Goal: Complete application form

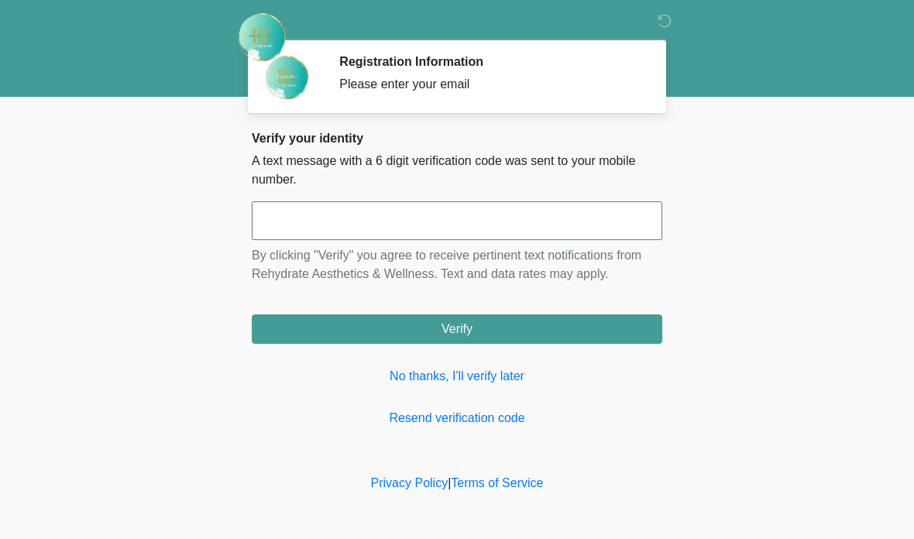
click at [435, 228] on input "text" at bounding box center [457, 220] width 411 height 39
type input "******"
click at [499, 324] on button "Verify" at bounding box center [457, 329] width 411 height 29
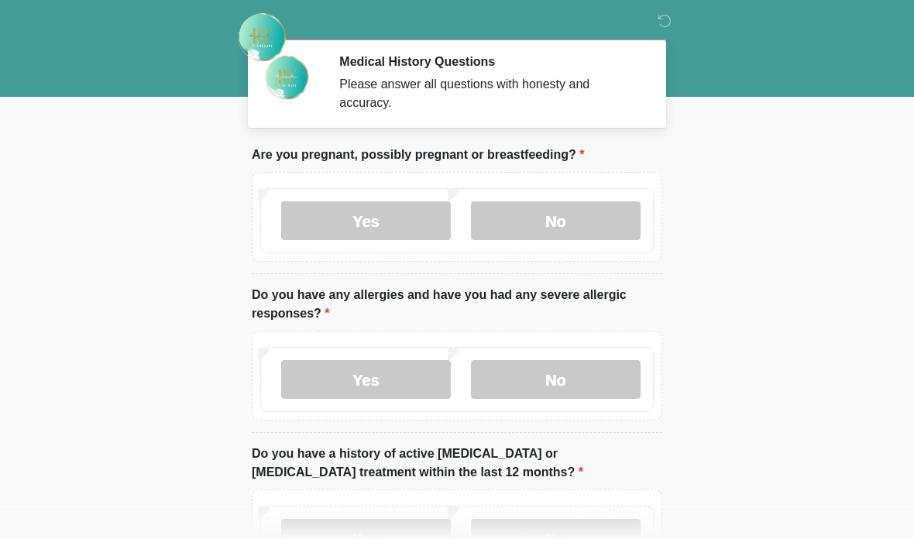
click at [569, 222] on label "No" at bounding box center [556, 220] width 170 height 39
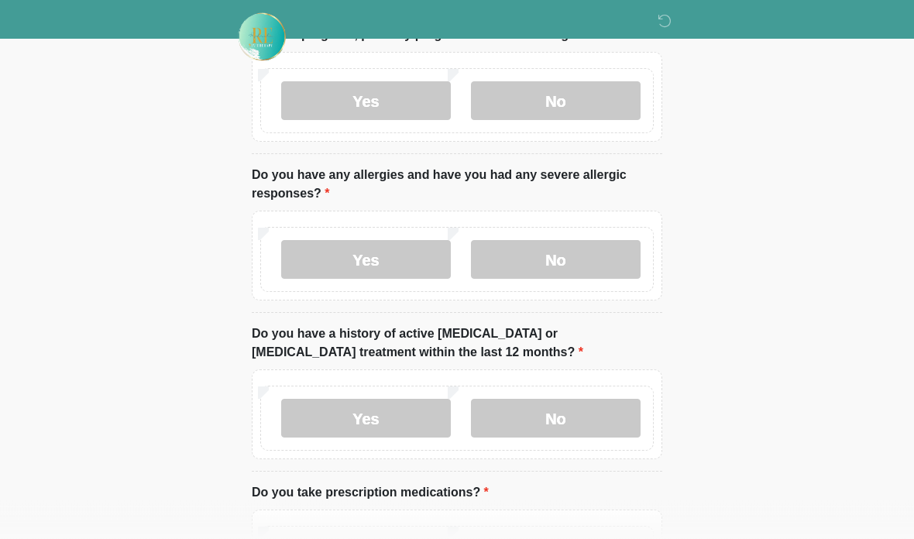
scroll to position [118, 0]
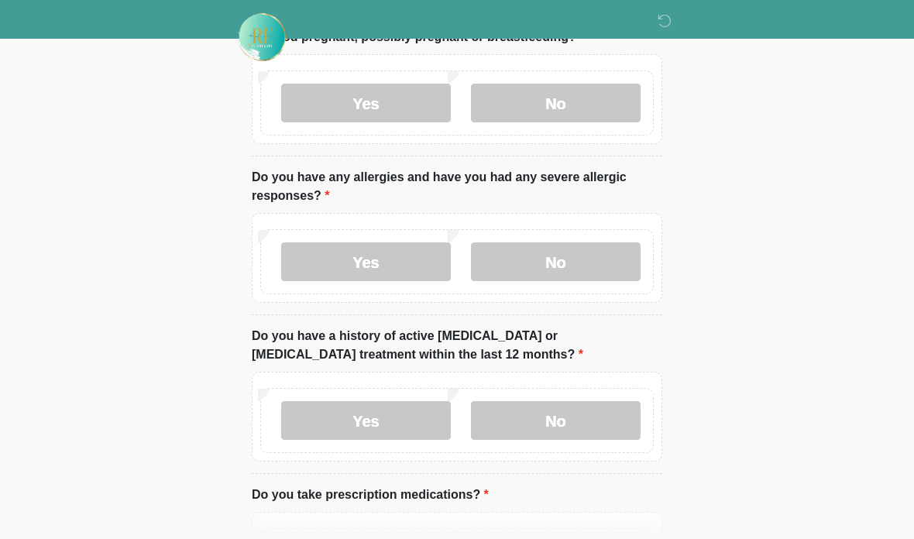
click at [544, 256] on label "No" at bounding box center [556, 261] width 170 height 39
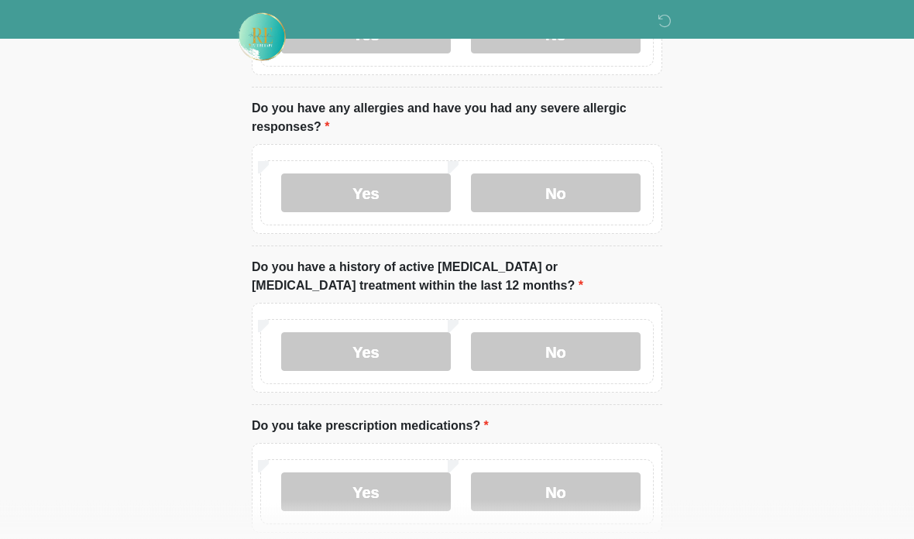
scroll to position [190, 0]
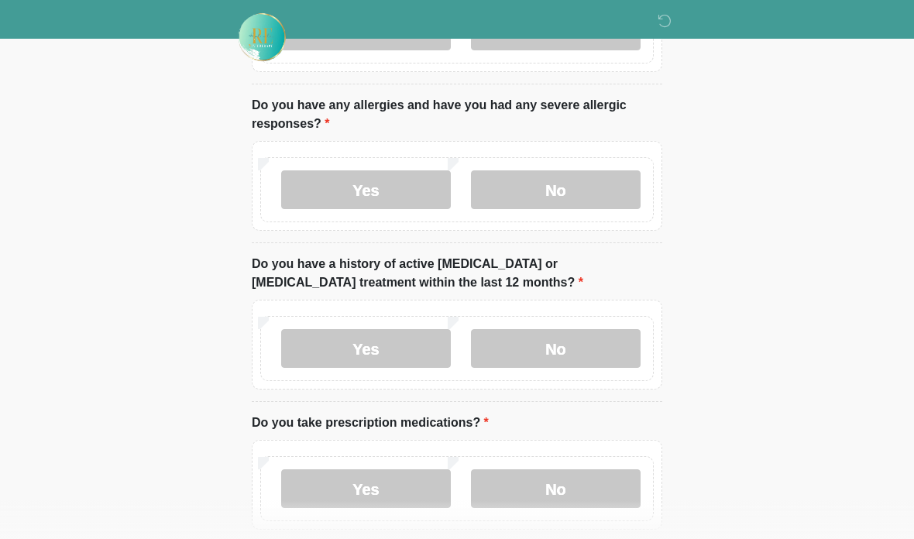
click at [579, 351] on label "No" at bounding box center [556, 348] width 170 height 39
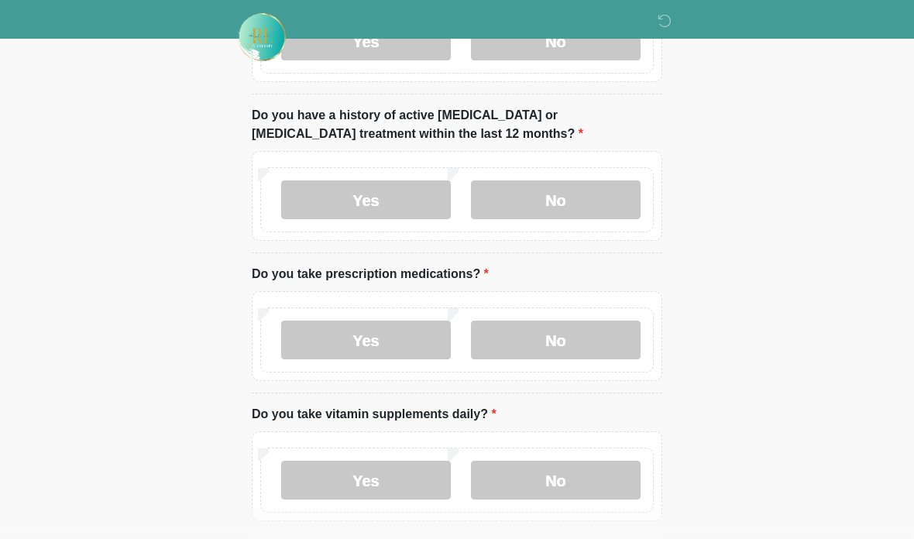
scroll to position [339, 0]
click at [414, 332] on label "Yes" at bounding box center [366, 340] width 170 height 39
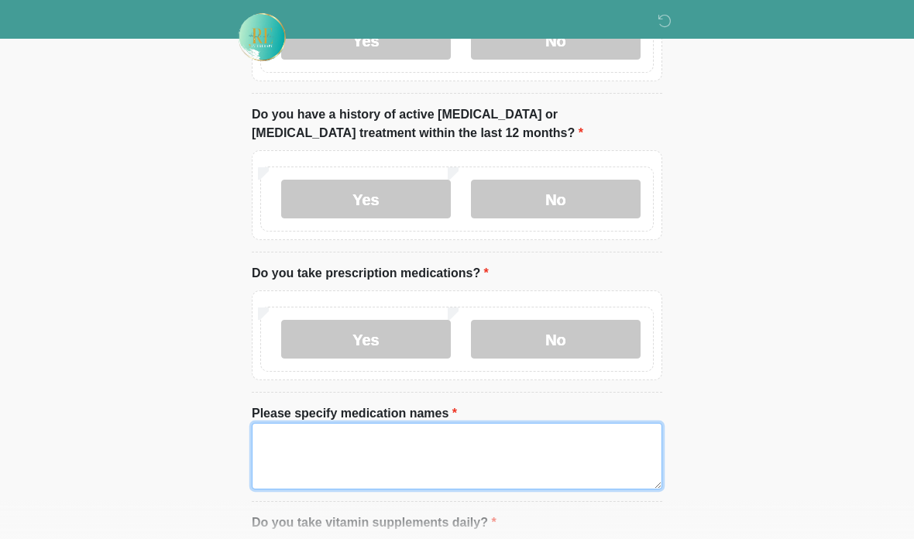
click at [445, 465] on textarea "Please specify medication names" at bounding box center [457, 456] width 411 height 67
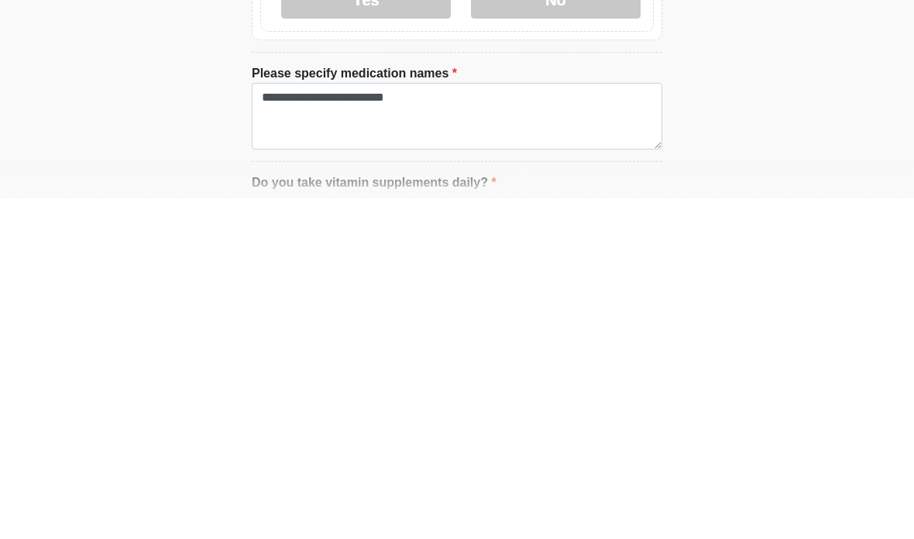
scroll to position [680, 0]
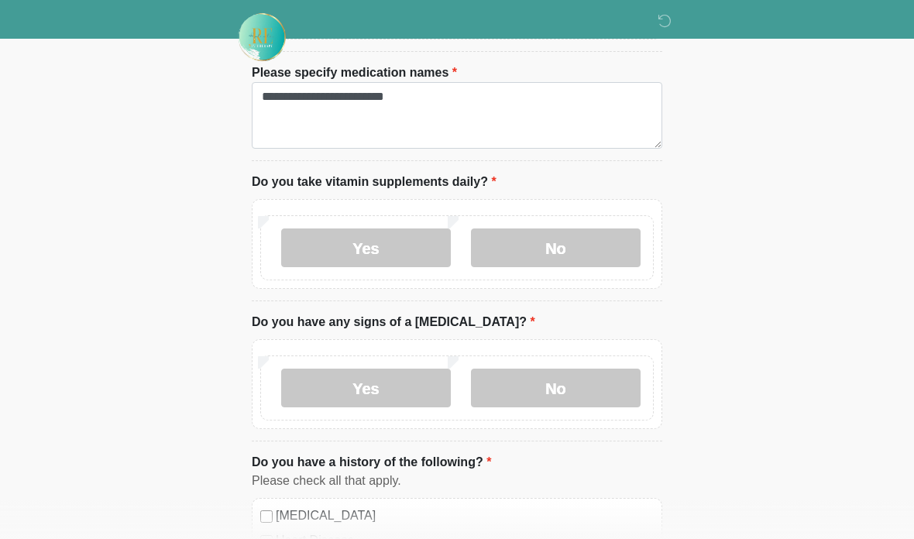
click at [404, 248] on label "Yes" at bounding box center [366, 248] width 170 height 39
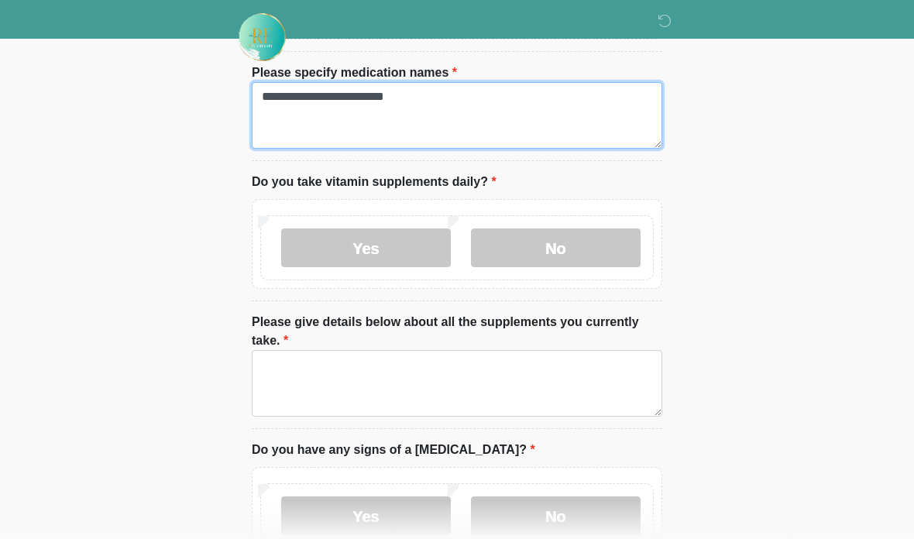
click at [456, 107] on textarea "**********" at bounding box center [457, 115] width 411 height 67
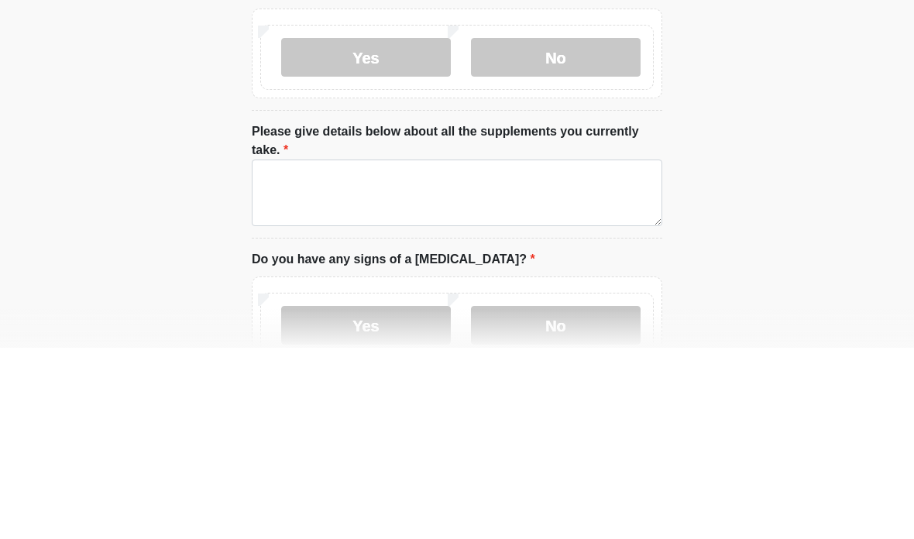
type textarea "**********"
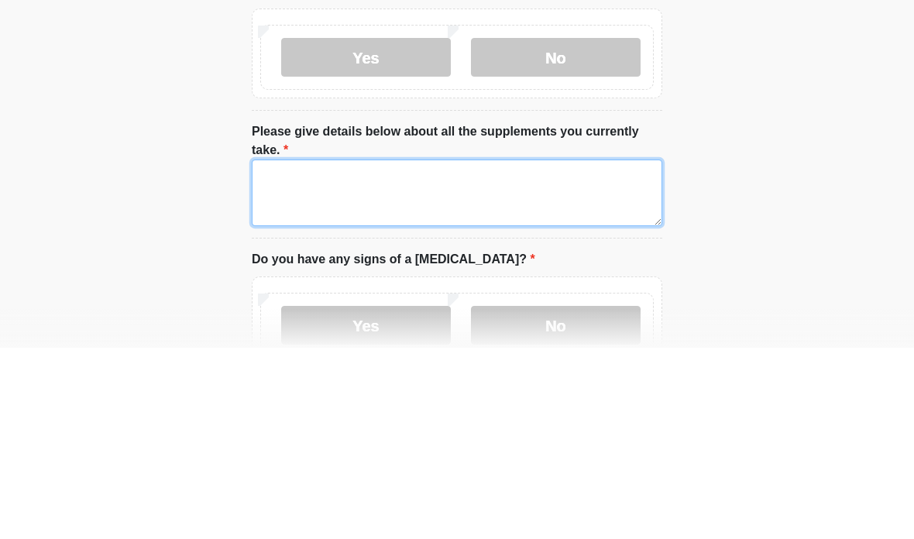
click at [466, 351] on textarea "Please give details below about all the supplements you currently take." at bounding box center [457, 384] width 411 height 67
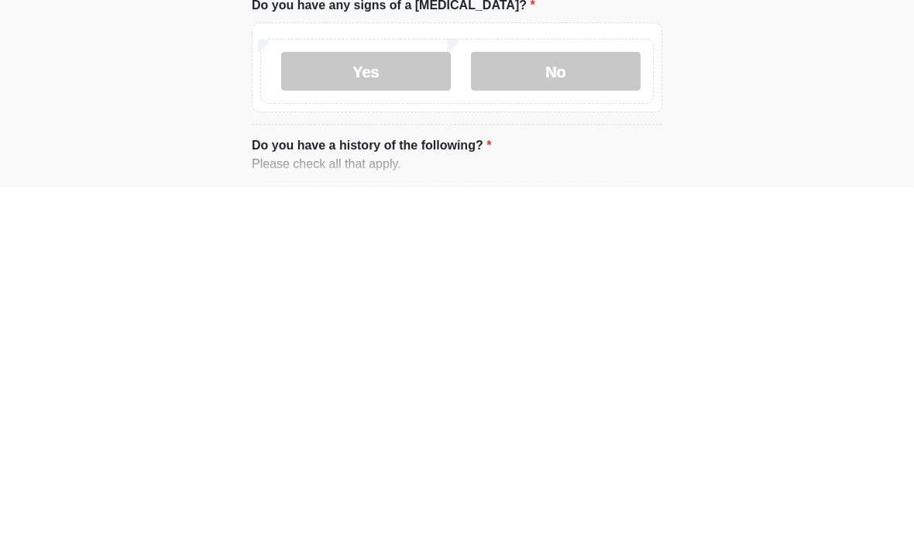
scroll to position [776, 0]
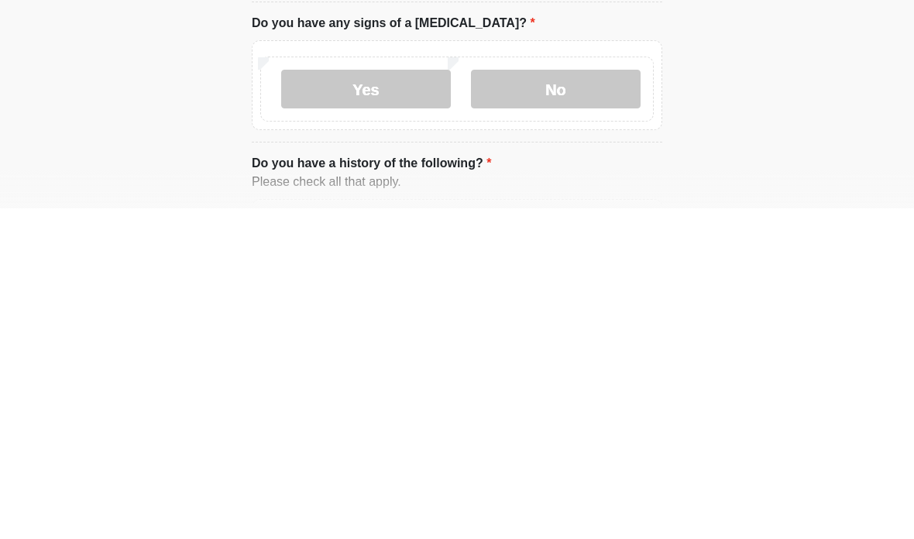
type textarea "**********"
click at [552, 401] on label "No" at bounding box center [556, 420] width 170 height 39
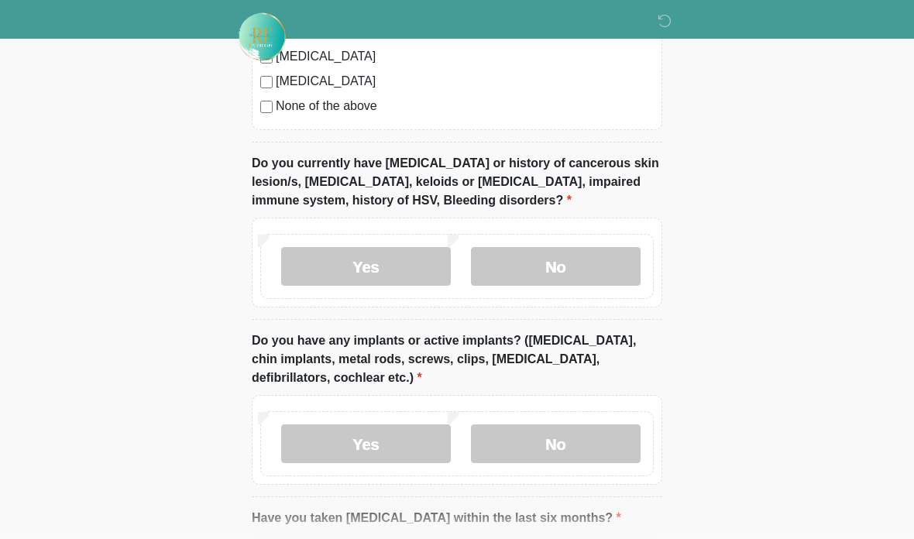
scroll to position [1493, 0]
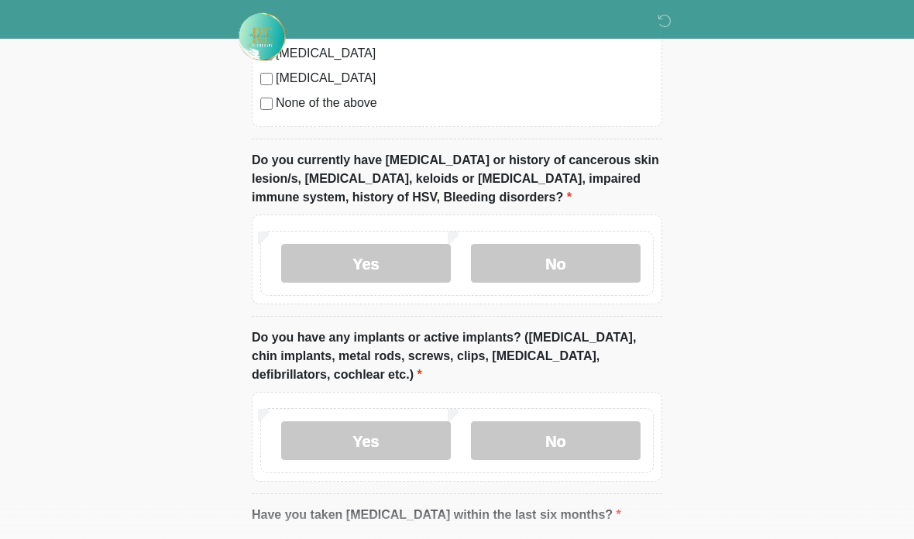
click at [581, 268] on label "No" at bounding box center [556, 264] width 170 height 39
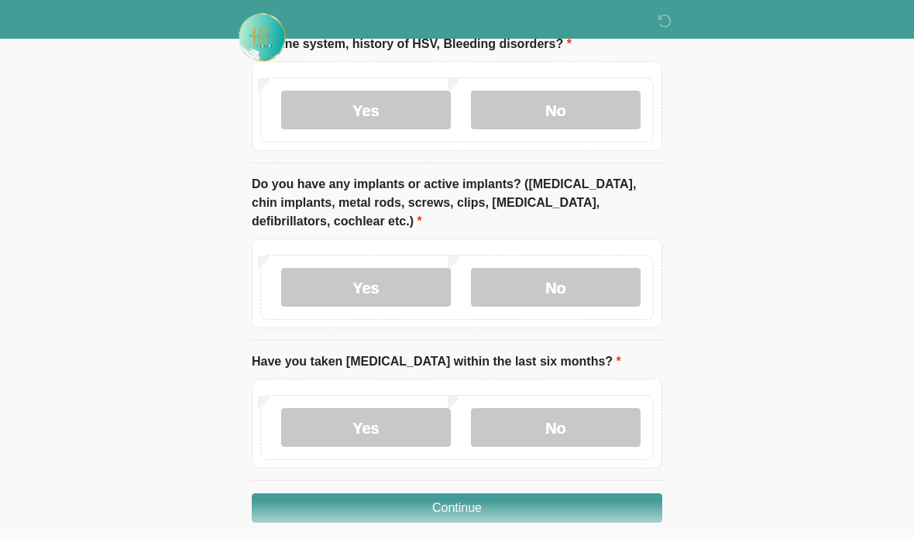
scroll to position [1648, 0]
click at [584, 254] on div "Yes No" at bounding box center [457, 286] width 394 height 65
click at [583, 254] on div "Yes No" at bounding box center [457, 286] width 394 height 65
click at [561, 275] on label "No" at bounding box center [556, 286] width 170 height 39
click at [556, 296] on label "No" at bounding box center [556, 286] width 170 height 39
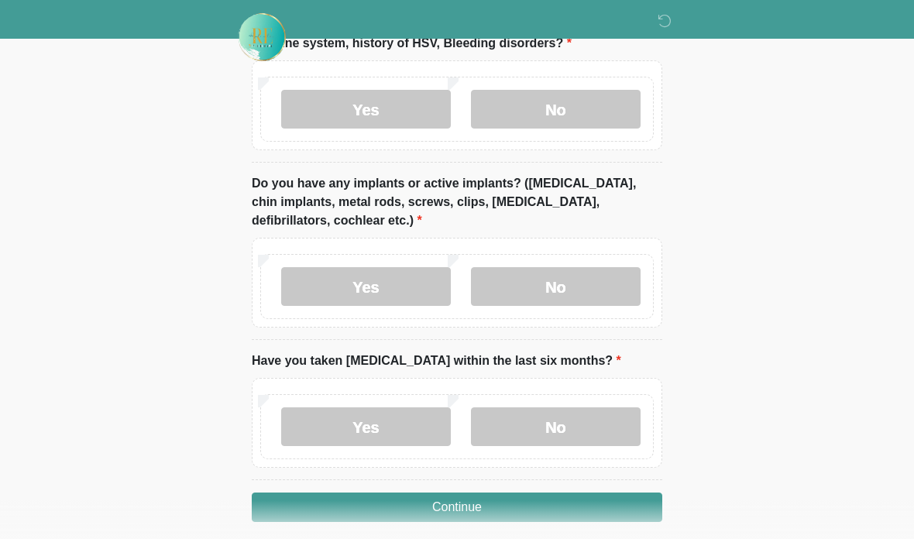
click at [554, 427] on label "No" at bounding box center [556, 426] width 170 height 39
click at [521, 505] on button "Continue" at bounding box center [457, 507] width 411 height 29
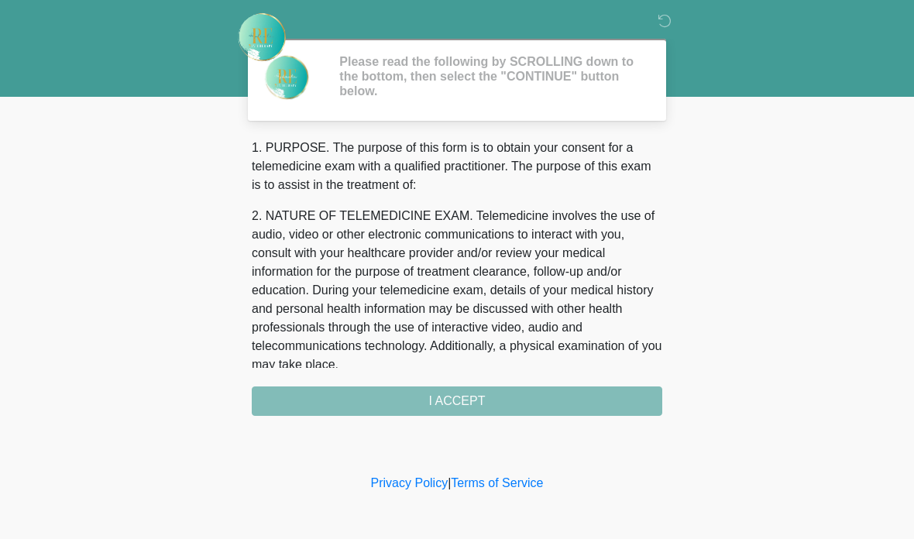
scroll to position [0, 0]
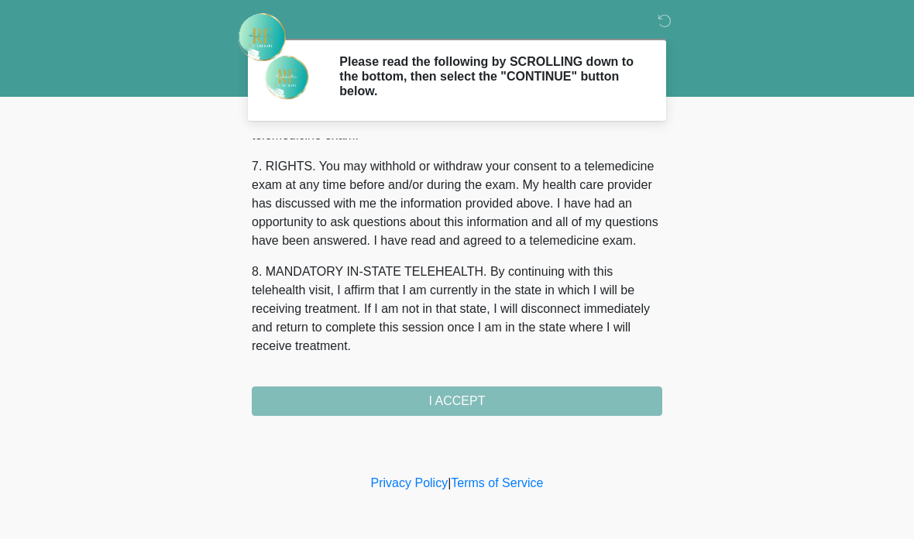
click at [476, 410] on div "1. PURPOSE. The purpose of this form is to obtain your consent for a telemedici…" at bounding box center [457, 277] width 411 height 277
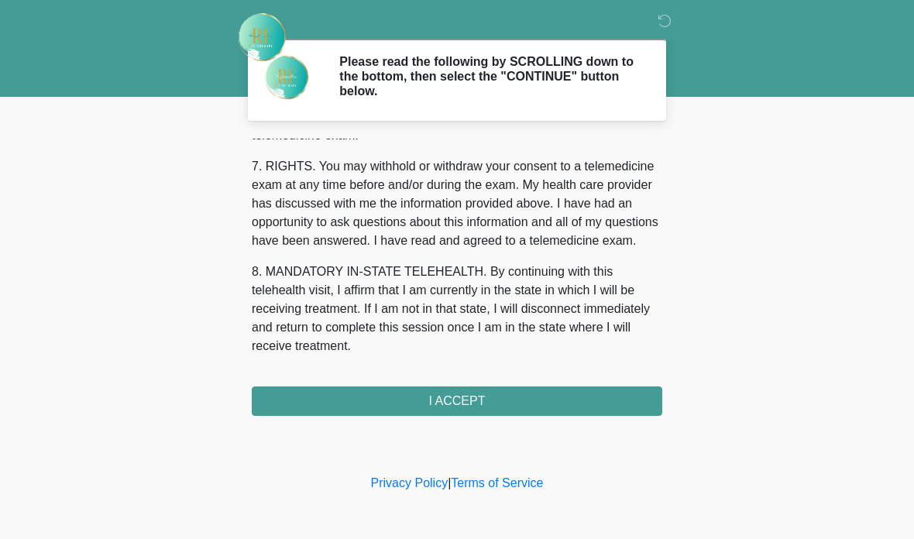
scroll to position [688, 0]
click at [469, 400] on button "I ACCEPT" at bounding box center [457, 401] width 411 height 29
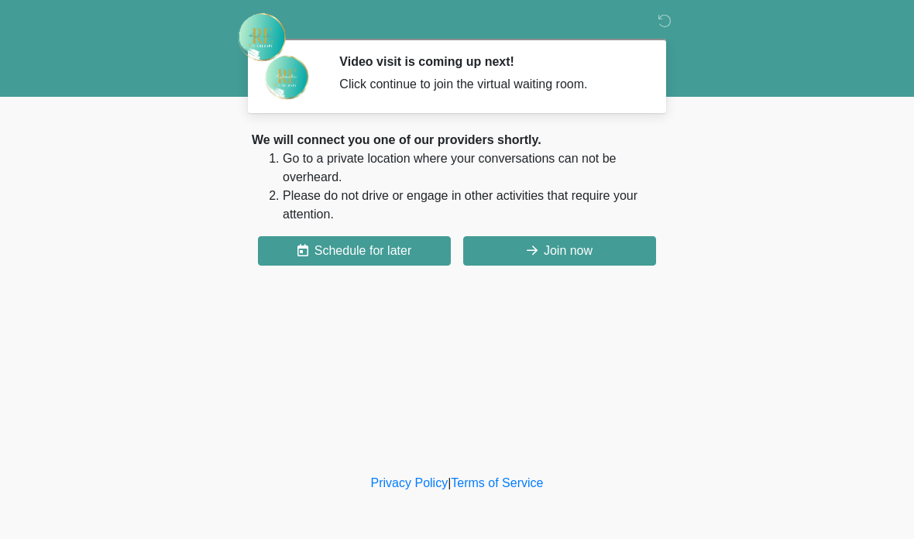
click at [583, 260] on button "Join now" at bounding box center [559, 250] width 193 height 29
